Goal: Task Accomplishment & Management: Manage account settings

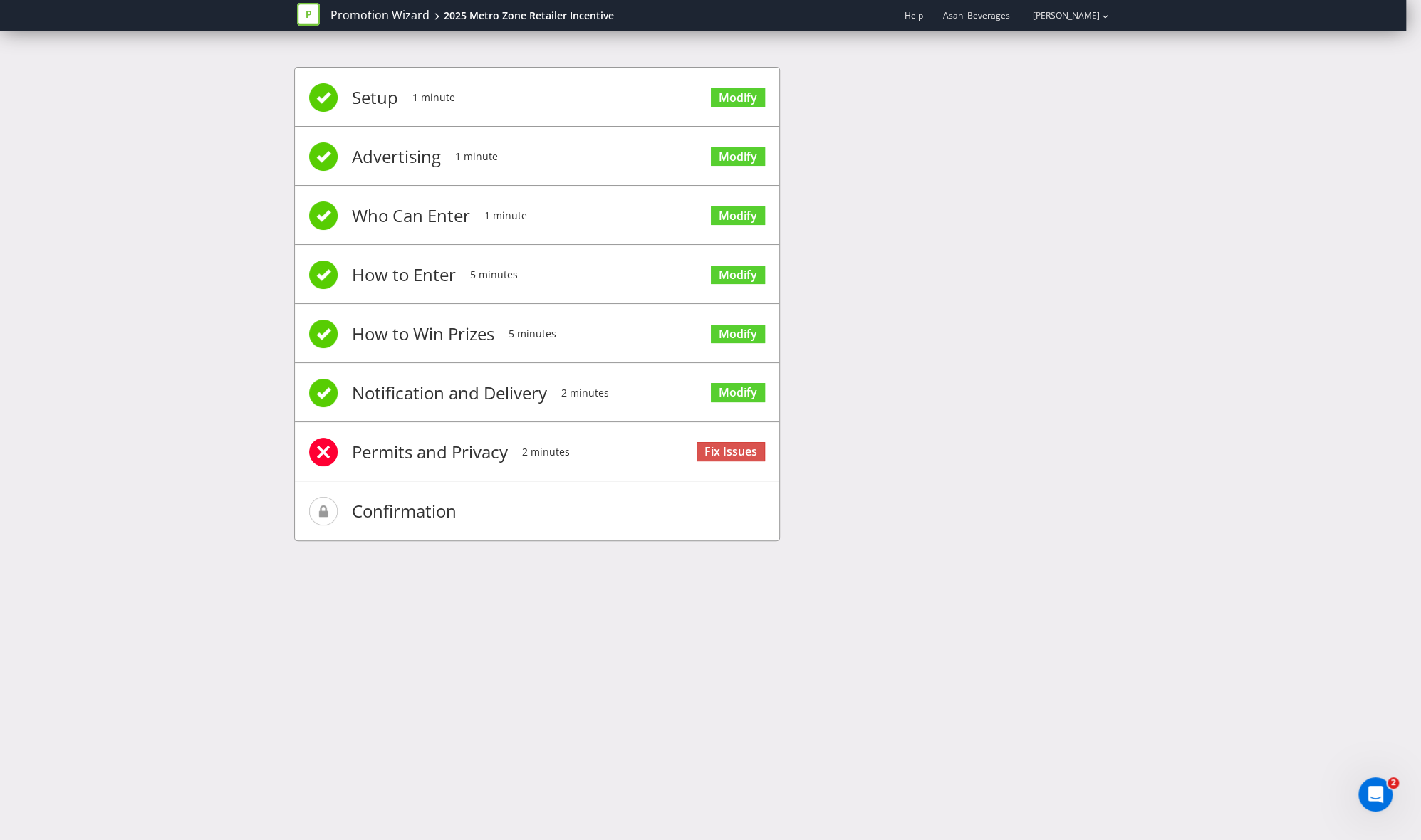
drag, startPoint x: 1133, startPoint y: 337, endPoint x: 1125, endPoint y: 334, distance: 8.5
click at [1128, 337] on div "Setup 1 minute Modify Advertising 1 minute Modify Who Can Enter 1 minute Modify…" at bounding box center [710, 311] width 1421 height 531
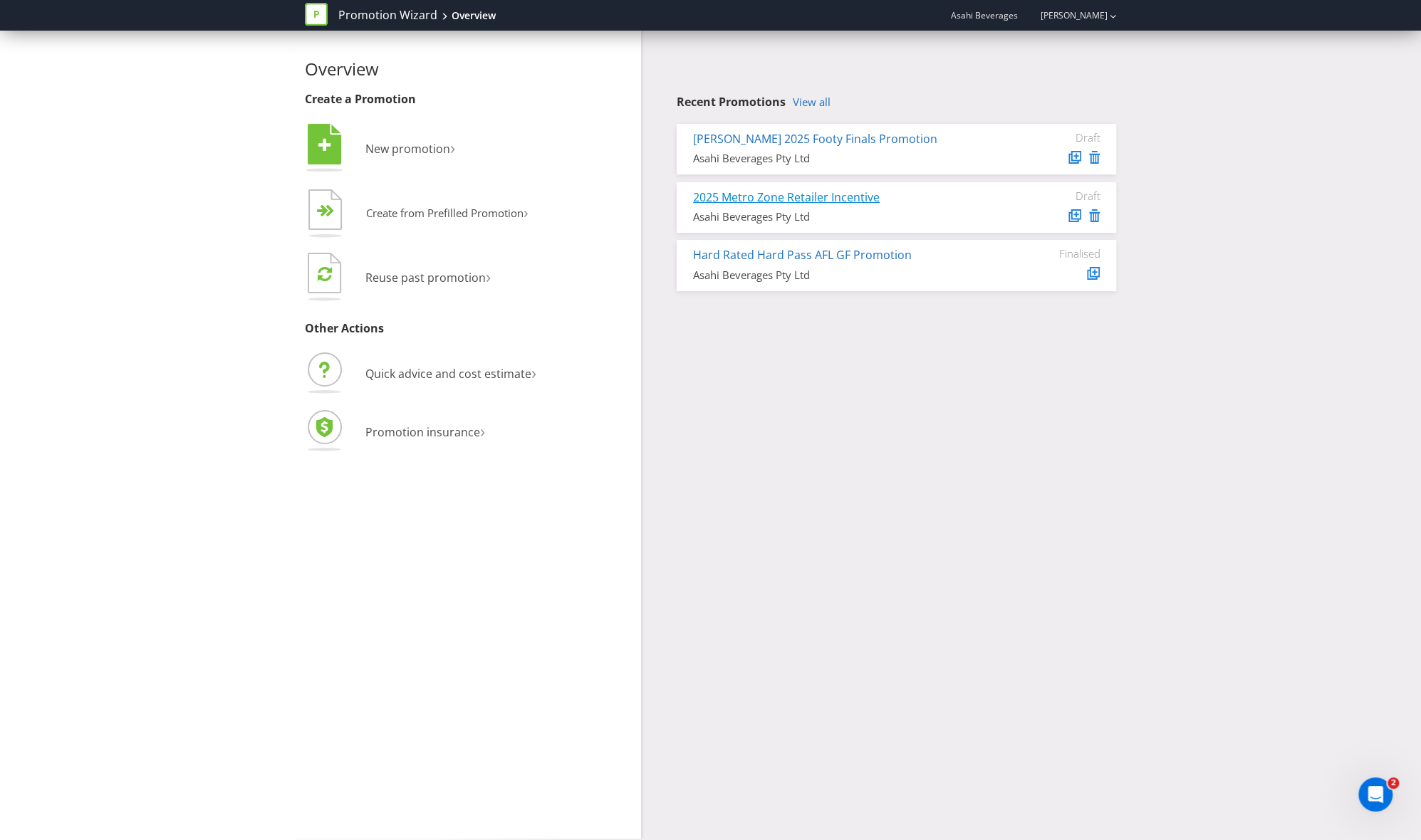
click at [839, 191] on link "2025 Metro Zone Retailer Incentive" at bounding box center [786, 197] width 186 height 16
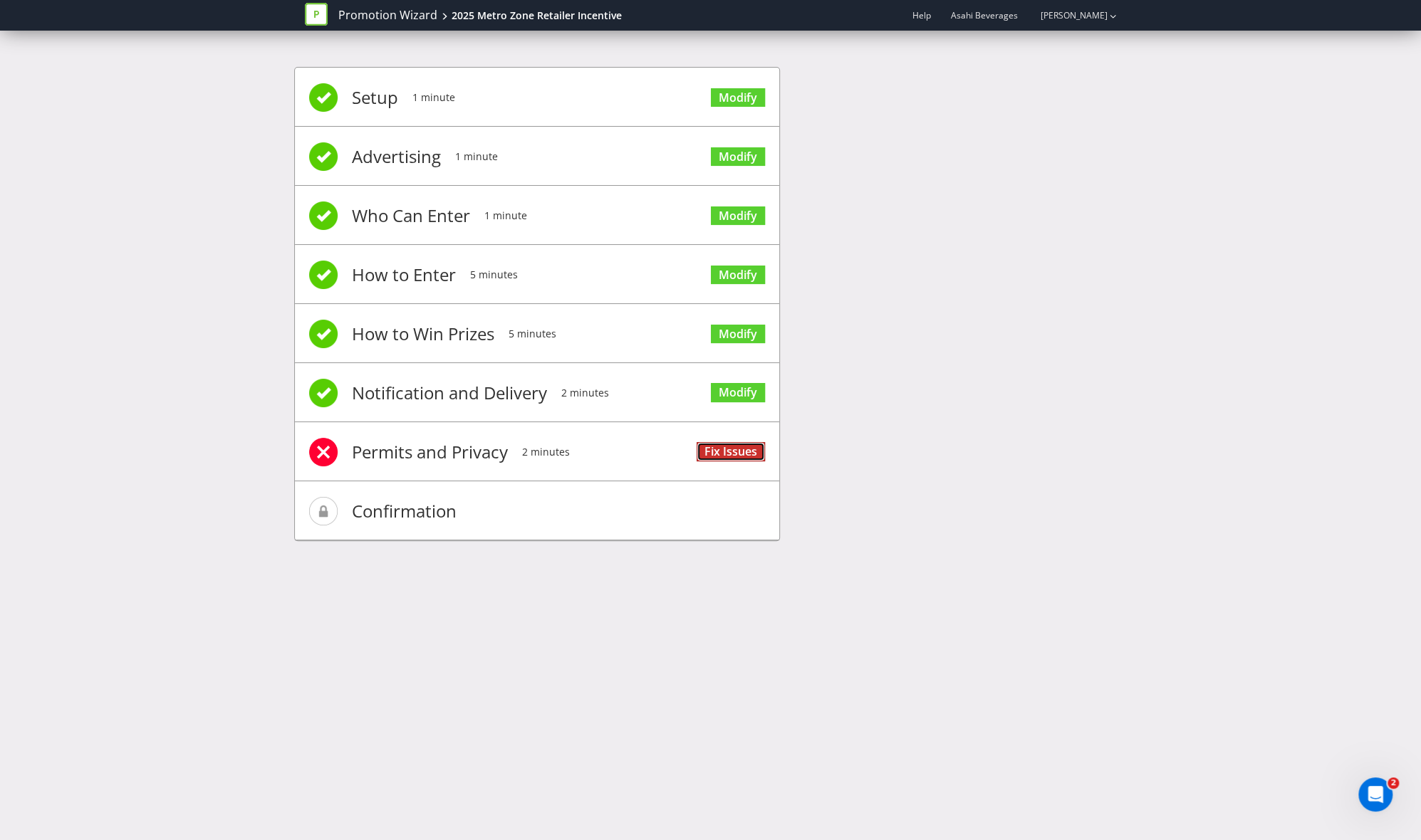
click at [734, 445] on link "Fix Issues" at bounding box center [731, 452] width 68 height 19
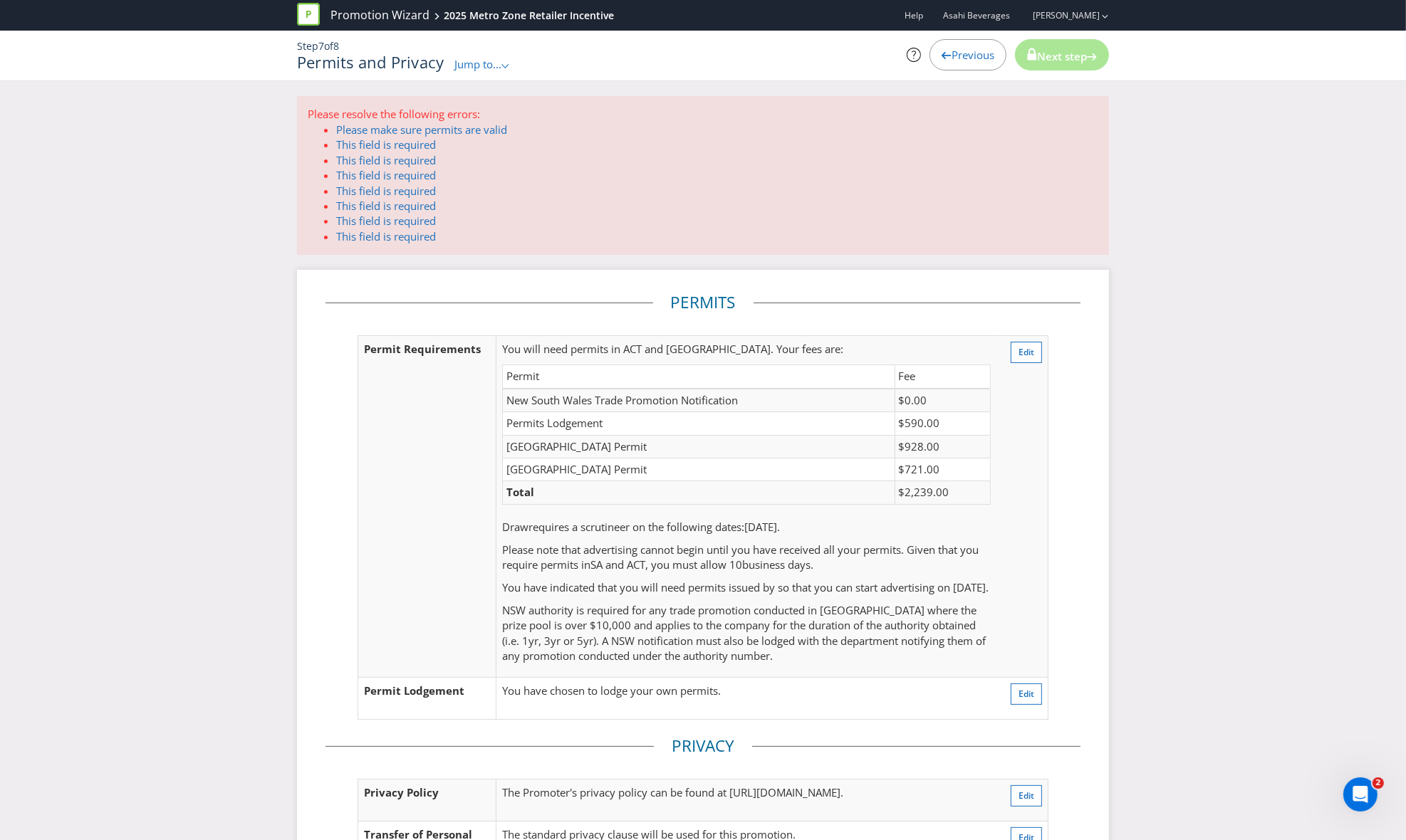
click at [1172, 480] on div "Please resolve the following errors: Please make sure permits are valid This fi…" at bounding box center [703, 574] width 1406 height 956
drag, startPoint x: 577, startPoint y: 427, endPoint x: 586, endPoint y: 452, distance: 26.6
click at [586, 452] on tbody "New South Wales Trade Promotion Notification $0.00 Permits Lodgement $590.00 [G…" at bounding box center [746, 447] width 488 height 116
drag, startPoint x: 586, startPoint y: 452, endPoint x: 606, endPoint y: 541, distance: 91.2
click at [606, 543] on span "Please note that advertising cannot begin until you have received all your perm…" at bounding box center [740, 557] width 476 height 29
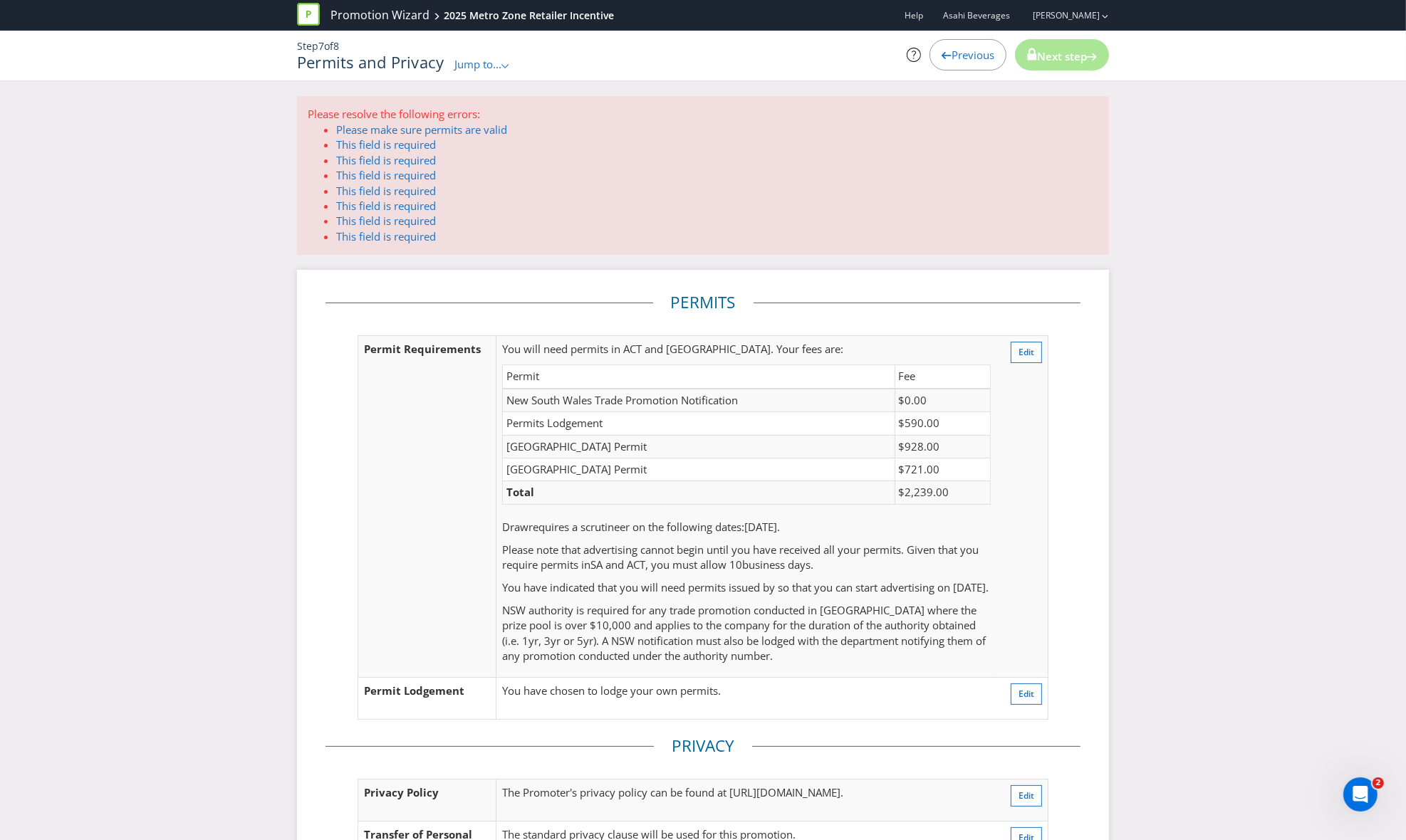
click at [1156, 478] on div "Please resolve the following errors: Please make sure permits are valid This fi…" at bounding box center [703, 574] width 1406 height 956
click at [1154, 563] on div "Please resolve the following errors: Please make sure permits are valid This fi…" at bounding box center [703, 574] width 1406 height 956
click at [1173, 370] on div "Please resolve the following errors: Please make sure permits are valid This fi…" at bounding box center [703, 574] width 1406 height 956
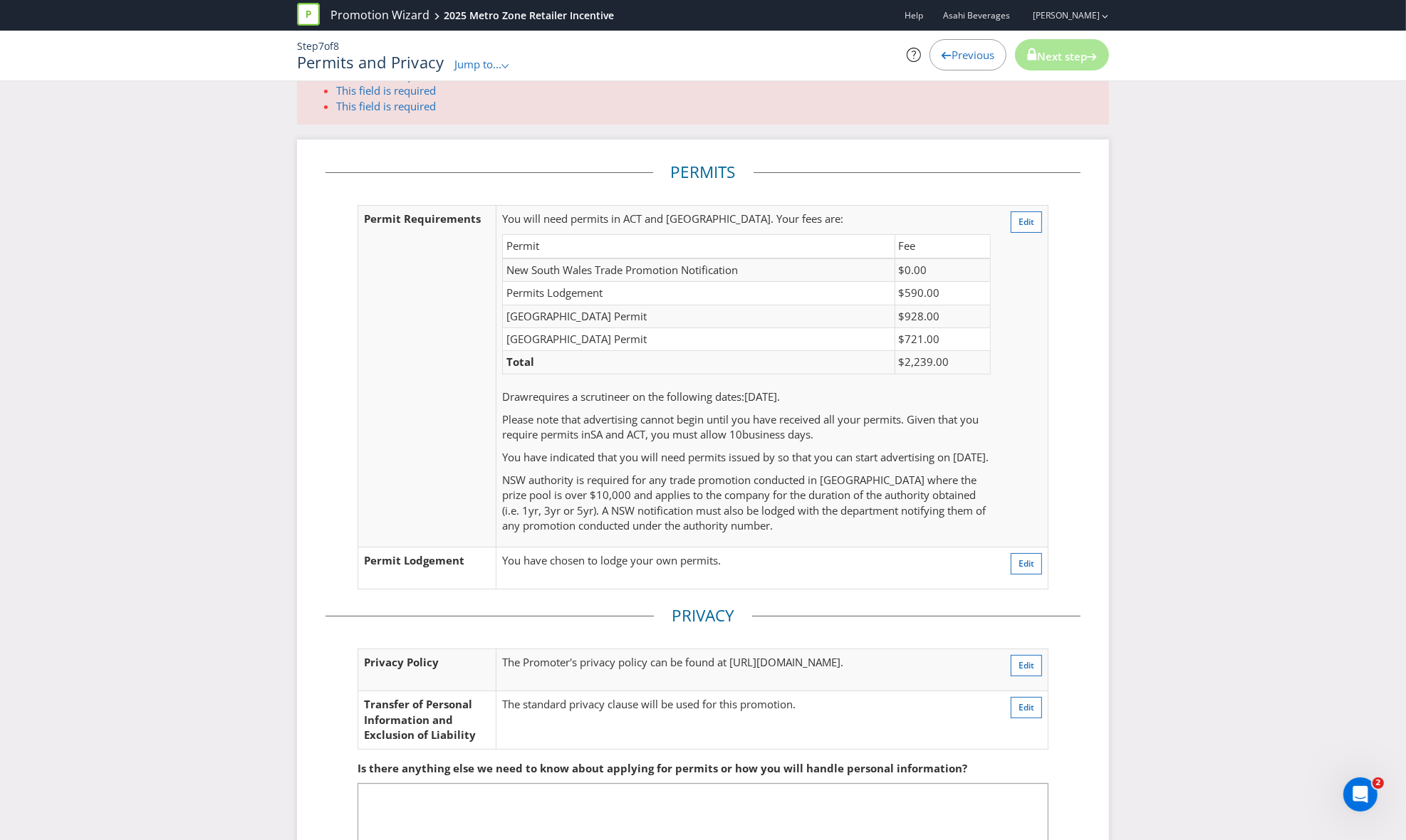
scroll to position [225, 0]
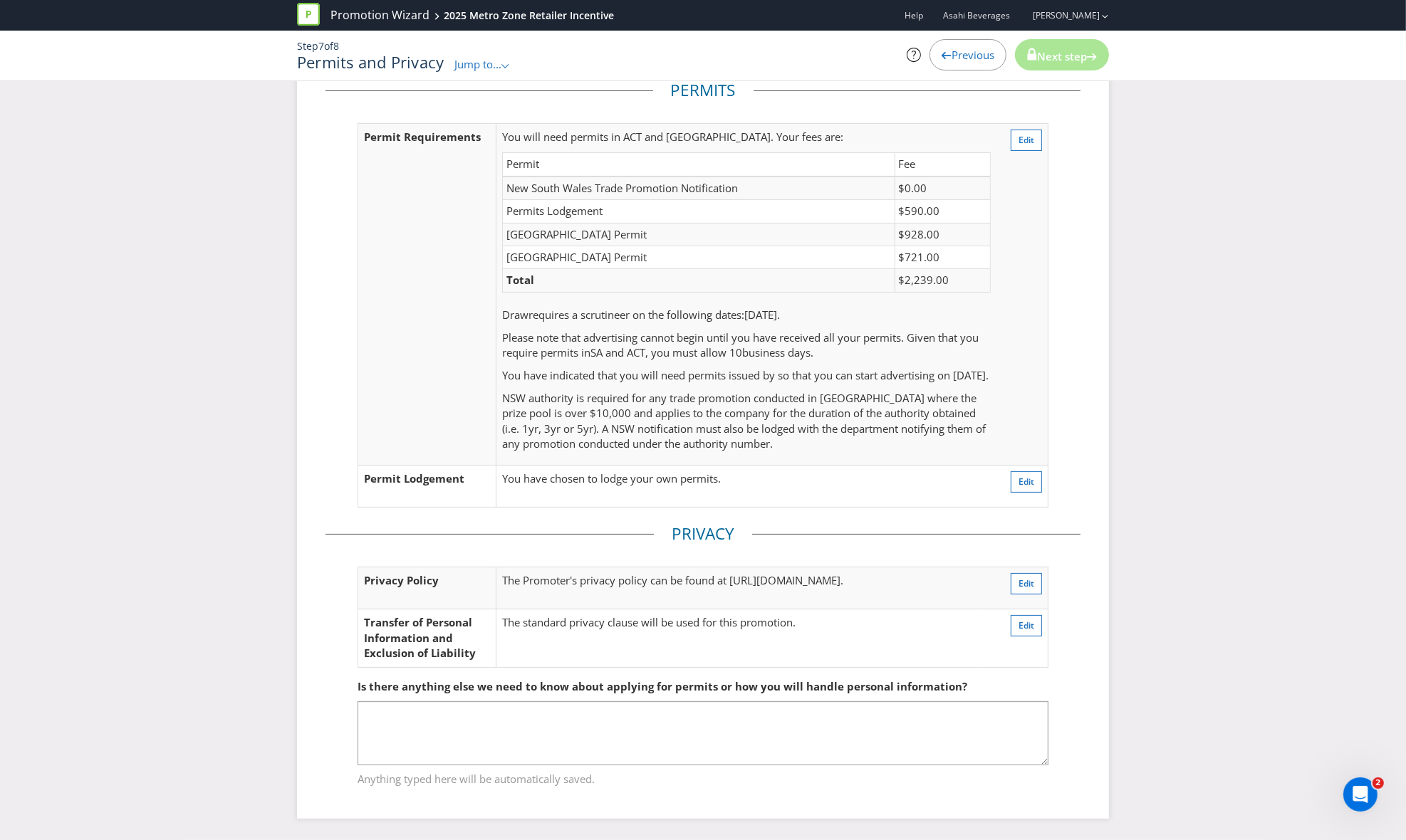
drag, startPoint x: 821, startPoint y: 637, endPoint x: 811, endPoint y: 634, distance: 10.4
click at [812, 634] on td "The standard privacy clause will be used for this promotion." at bounding box center [736, 638] width 481 height 57
click at [1231, 538] on div "Please resolve the following errors: Please make sure permits are valid This fi…" at bounding box center [703, 361] width 1406 height 956
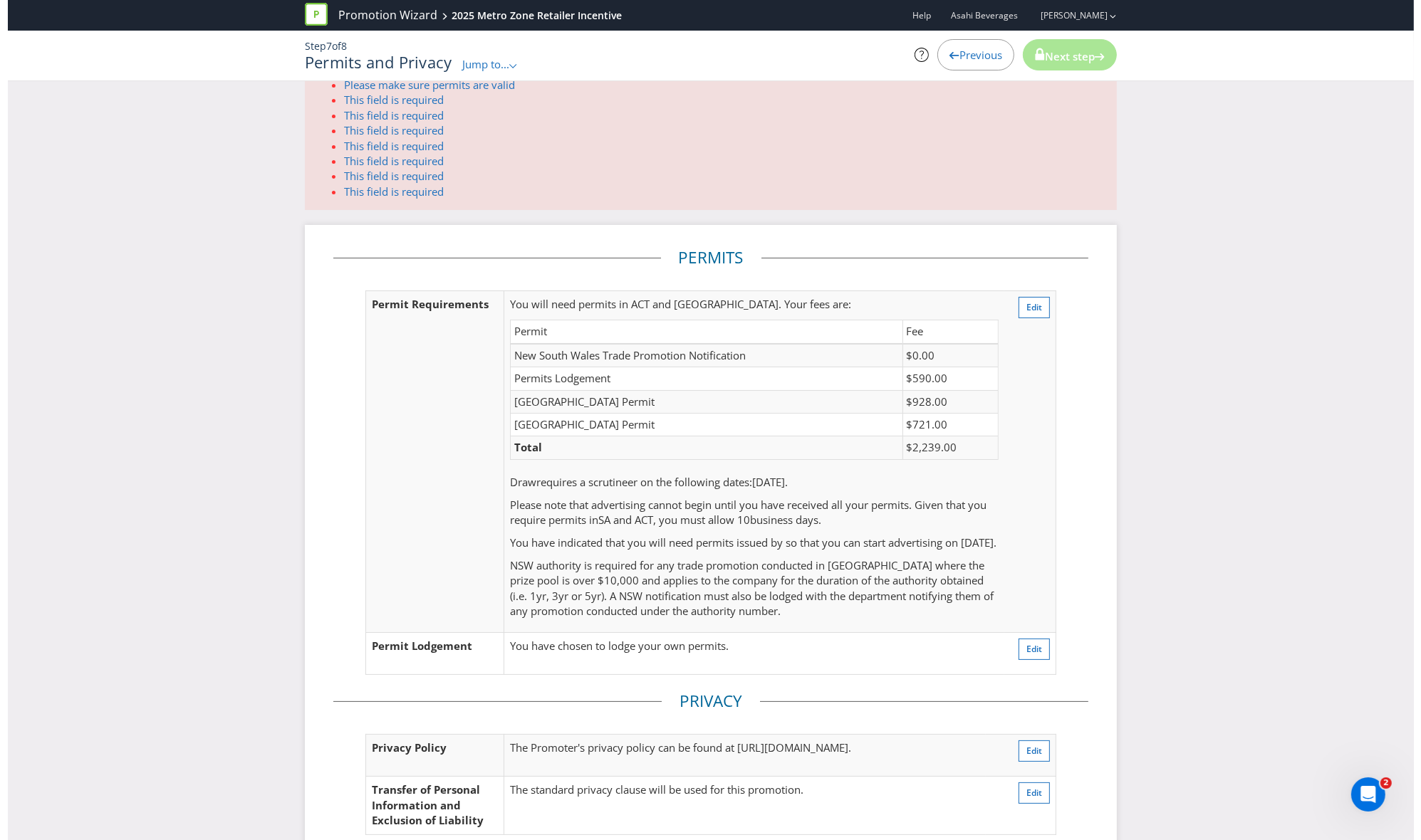
scroll to position [0, 0]
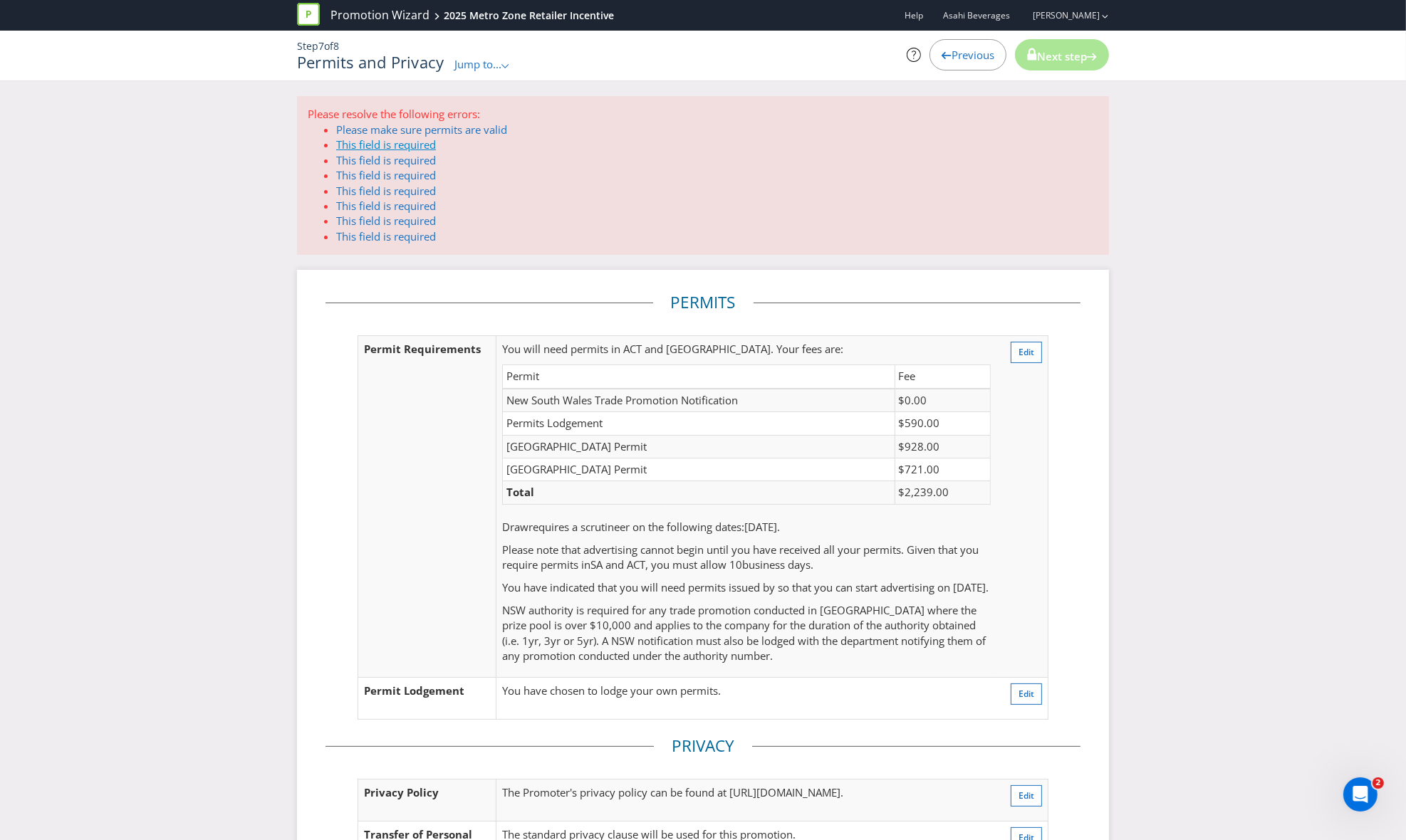
click at [394, 142] on link "This field is required" at bounding box center [386, 144] width 99 height 14
